Goal: Find contact information: Find contact information

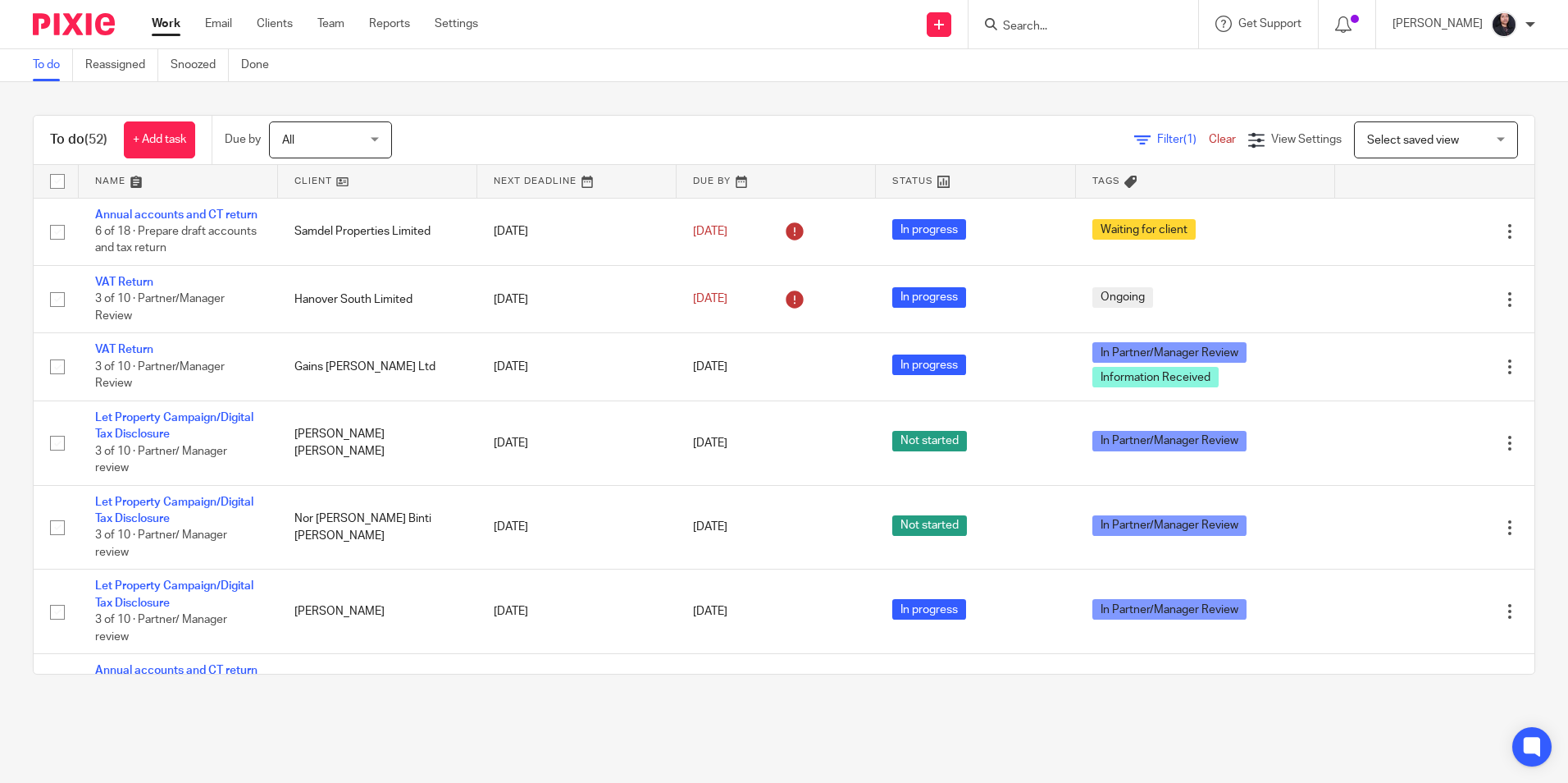
click at [1018, 22] on input "Search" at bounding box center [1075, 27] width 148 height 15
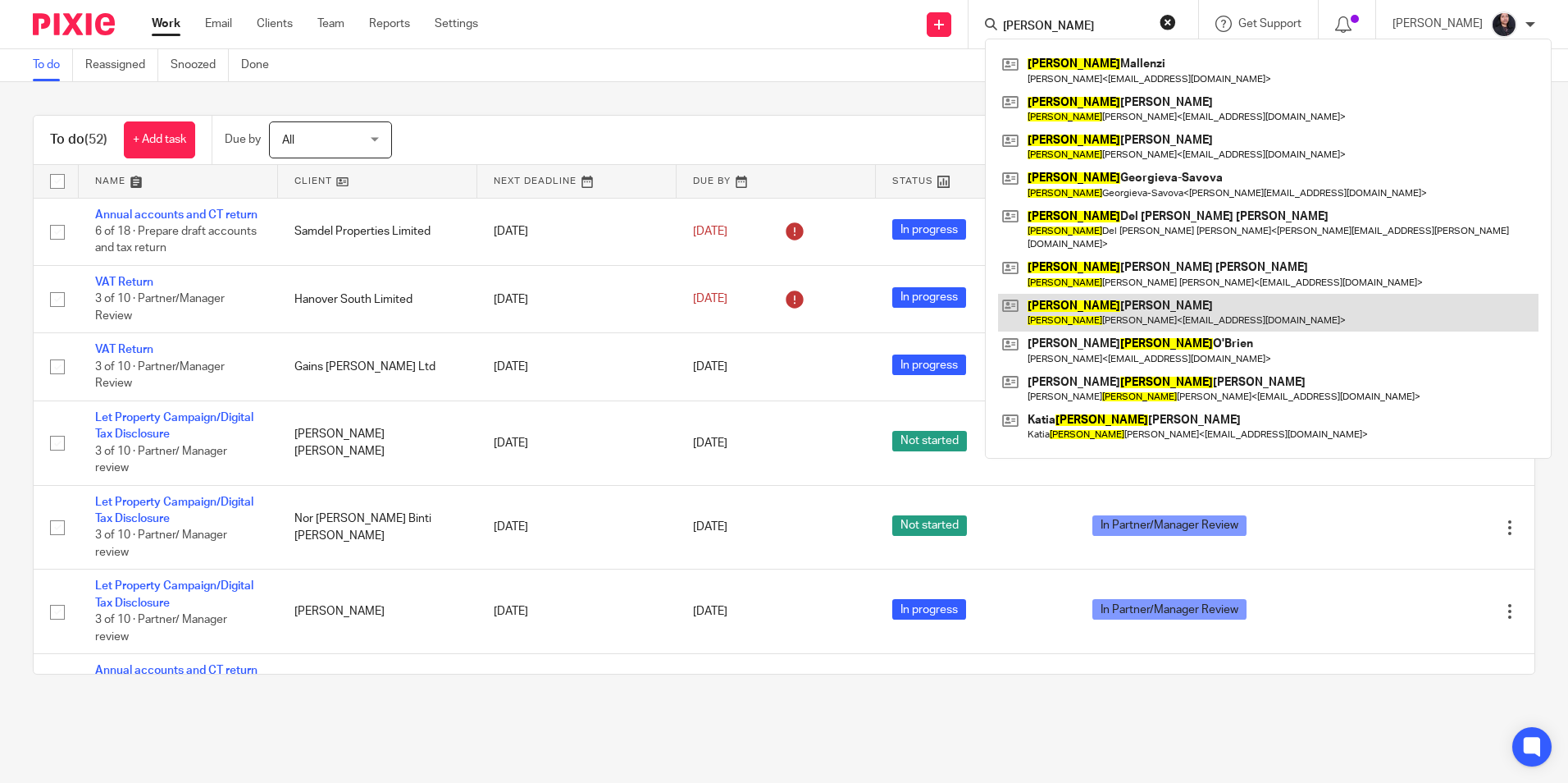
type input "[PERSON_NAME]"
click at [1102, 293] on link at bounding box center [1268, 312] width 540 height 38
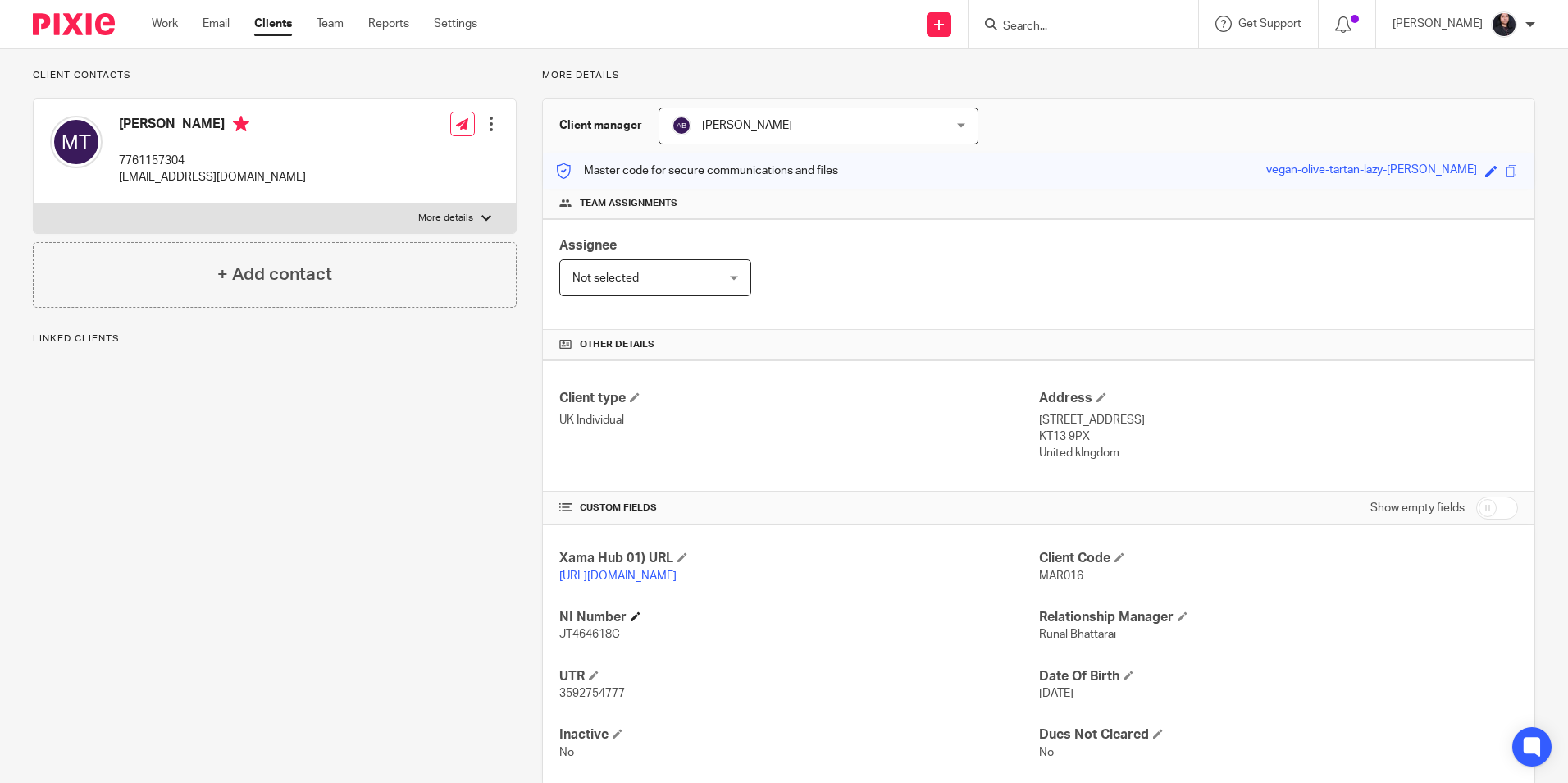
scroll to position [159, 0]
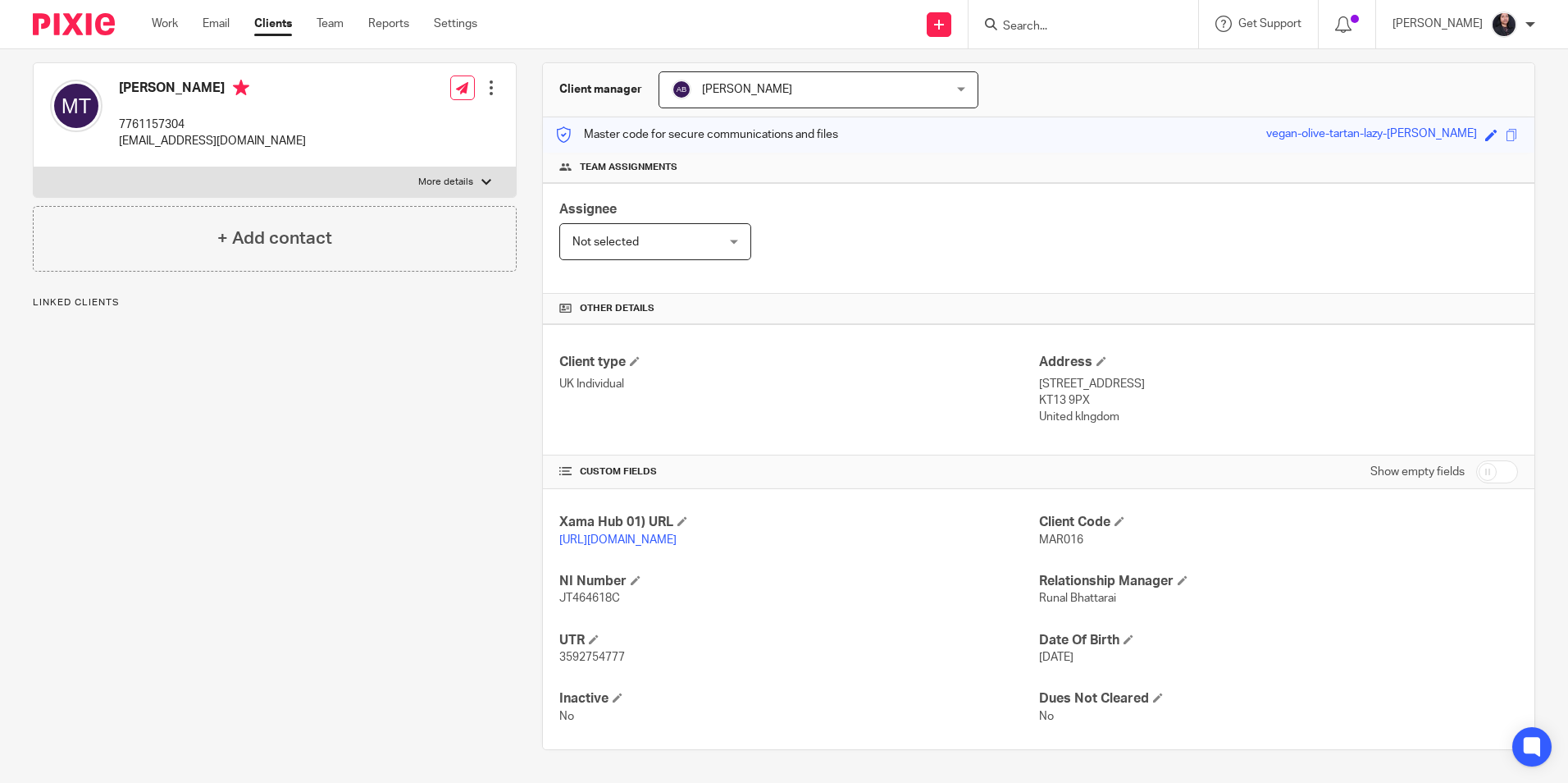
click at [577, 657] on span "3592754777" at bounding box center [592, 658] width 66 height 11
copy span "3592754777"
